Goal: Information Seeking & Learning: Learn about a topic

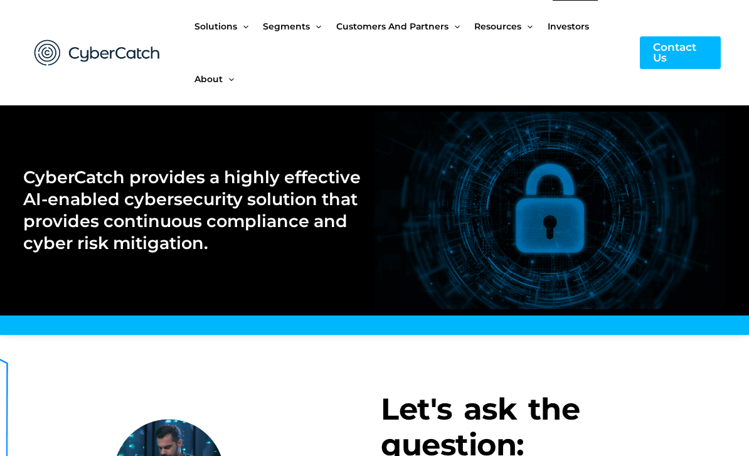
click at [562, 26] on span "Investors" at bounding box center [568, 26] width 41 height 53
click at [568, 27] on span "Investors" at bounding box center [568, 26] width 41 height 53
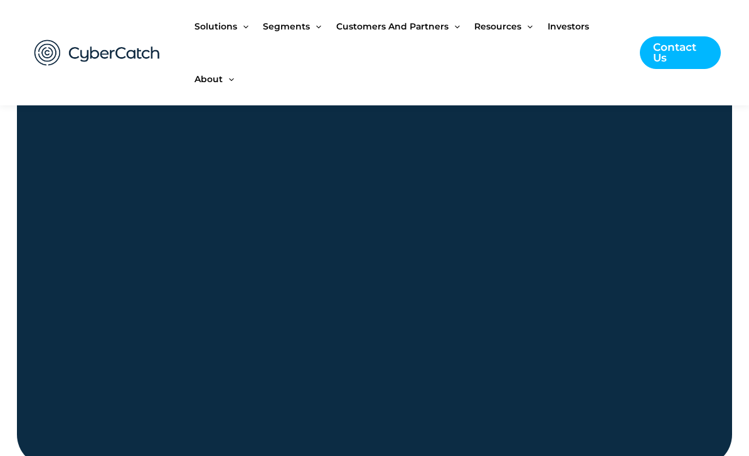
scroll to position [1270, 0]
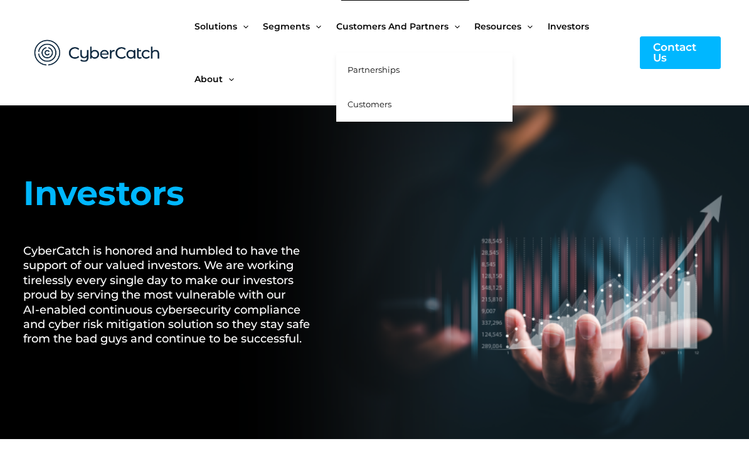
click at [355, 68] on span "Partnerships" at bounding box center [373, 70] width 52 height 10
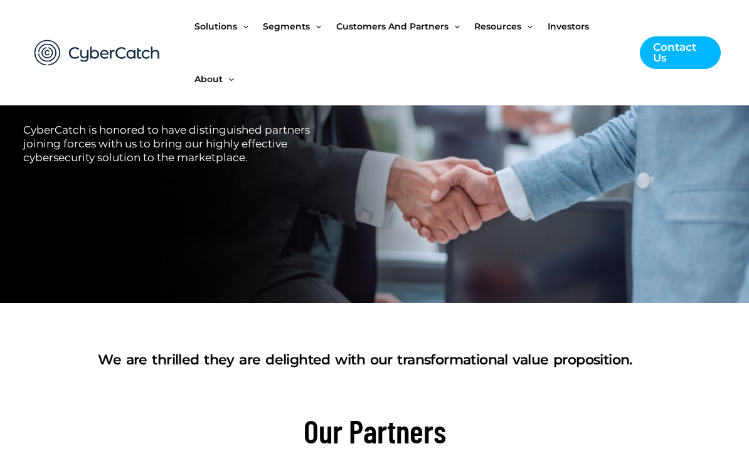
scroll to position [188, 0]
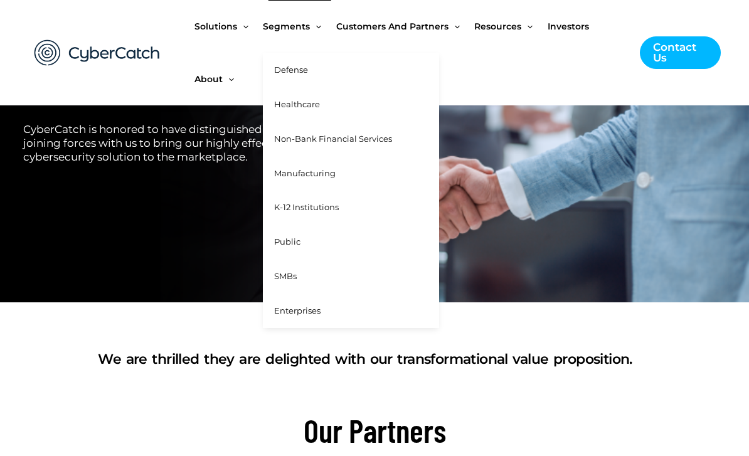
click at [297, 100] on span "Healthcare" at bounding box center [297, 104] width 46 height 10
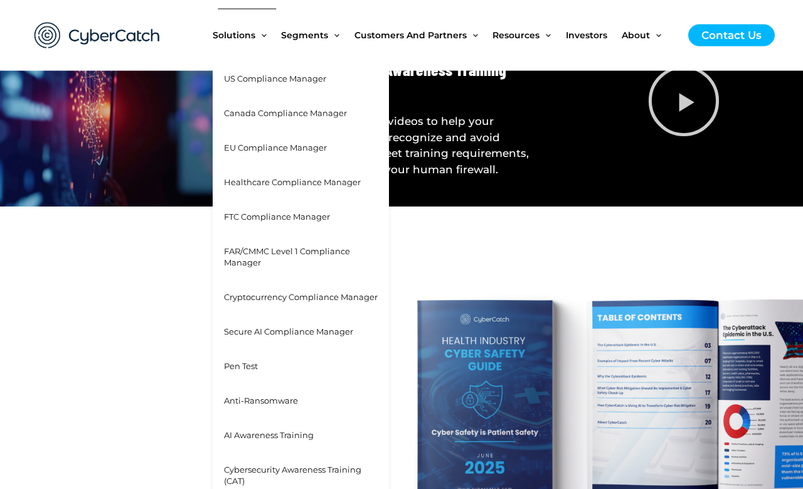
scroll to position [3793, 0]
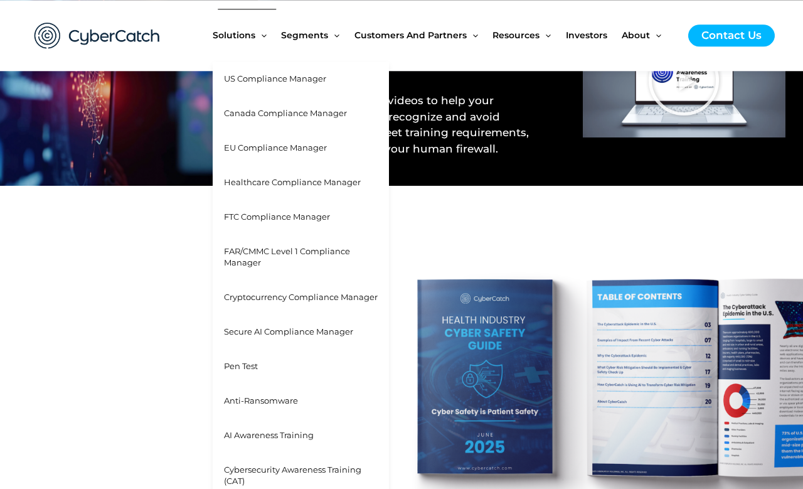
click at [272, 300] on link "Cryptocurrency Compliance Manager" at bounding box center [301, 297] width 176 height 34
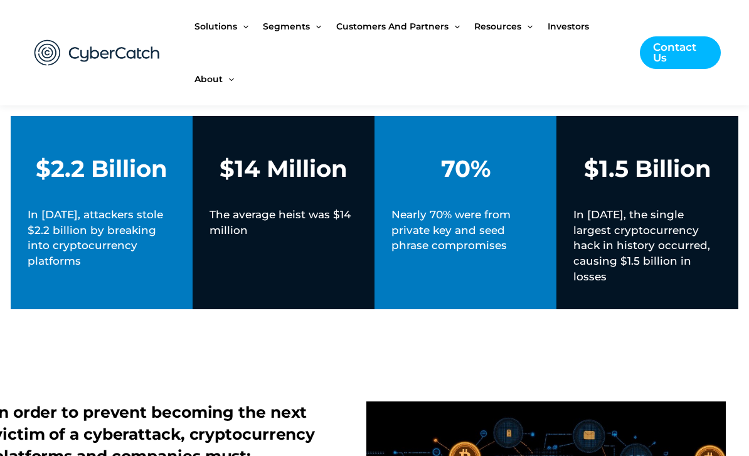
scroll to position [651, 0]
